Goal: Task Accomplishment & Management: Manage account settings

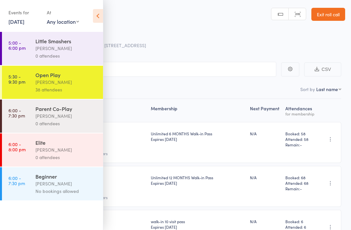
click at [317, 16] on link "Exit roll call" at bounding box center [328, 14] width 34 height 13
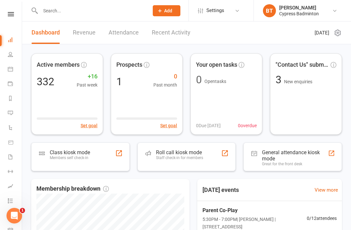
click at [183, 38] on link "Recent Activity" at bounding box center [171, 32] width 39 height 22
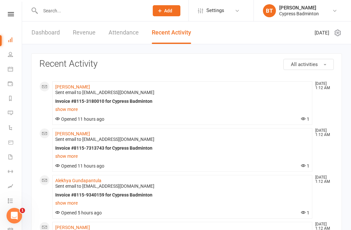
click at [9, 16] on icon at bounding box center [11, 14] width 6 height 4
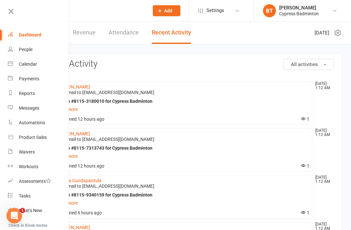
click at [53, 137] on link "Product Sales" at bounding box center [38, 137] width 61 height 15
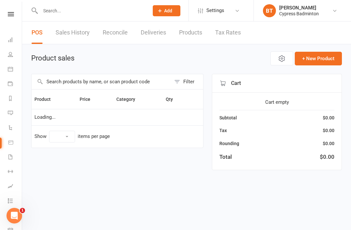
select select "100"
click at [69, 32] on link "Sales History" at bounding box center [73, 32] width 34 height 22
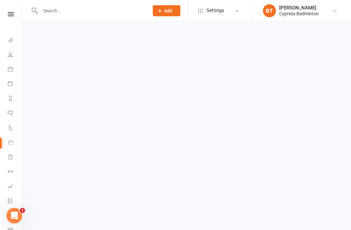
select select "100"
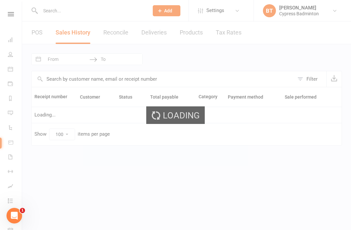
click at [53, 58] on div "Loading" at bounding box center [175, 115] width 351 height 230
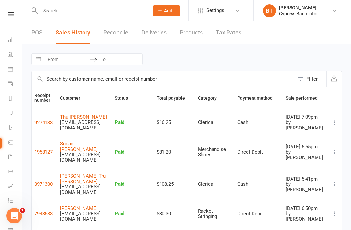
click at [57, 57] on input "From" at bounding box center [66, 59] width 45 height 11
select select "8"
select select "2025"
select select "9"
select select "2025"
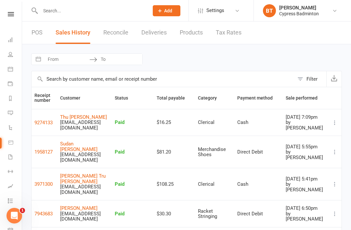
select select "10"
select select "2025"
select select "11"
select select "2025"
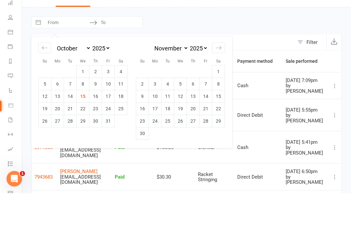
click at [75, 127] on td "14" at bounding box center [70, 133] width 13 height 12
type input "[DATE]"
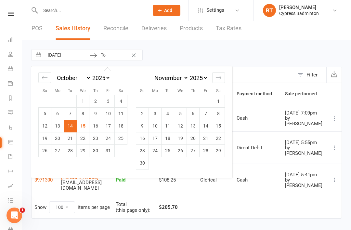
scroll to position [4, 0]
click at [82, 125] on td "15" at bounding box center [83, 126] width 13 height 12
type input "[DATE]"
